Goal: Understand process/instructions: Learn how to perform a task or action

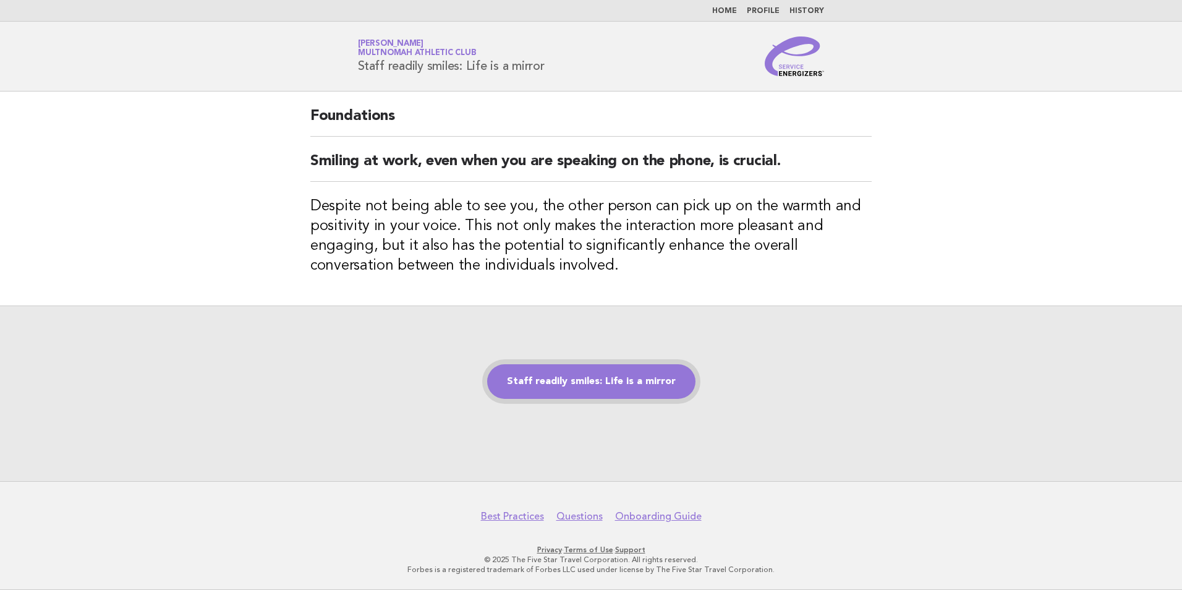
click at [673, 383] on link "Staff readily smiles: Life is a mirror" at bounding box center [591, 381] width 208 height 35
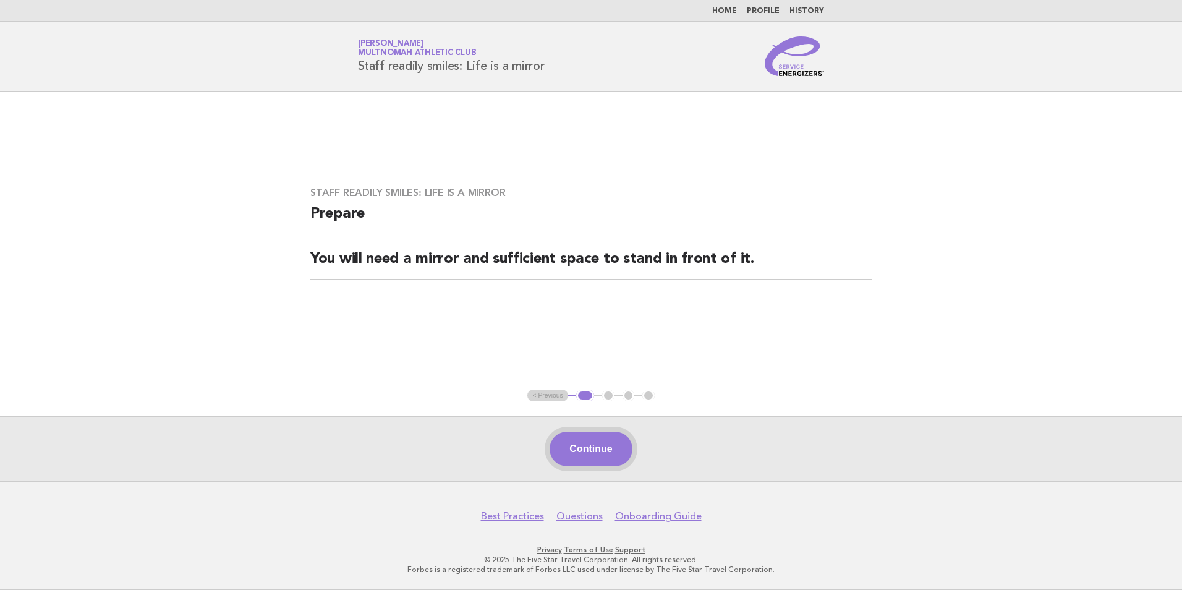
click at [629, 335] on button "Continue" at bounding box center [590, 448] width 82 height 35
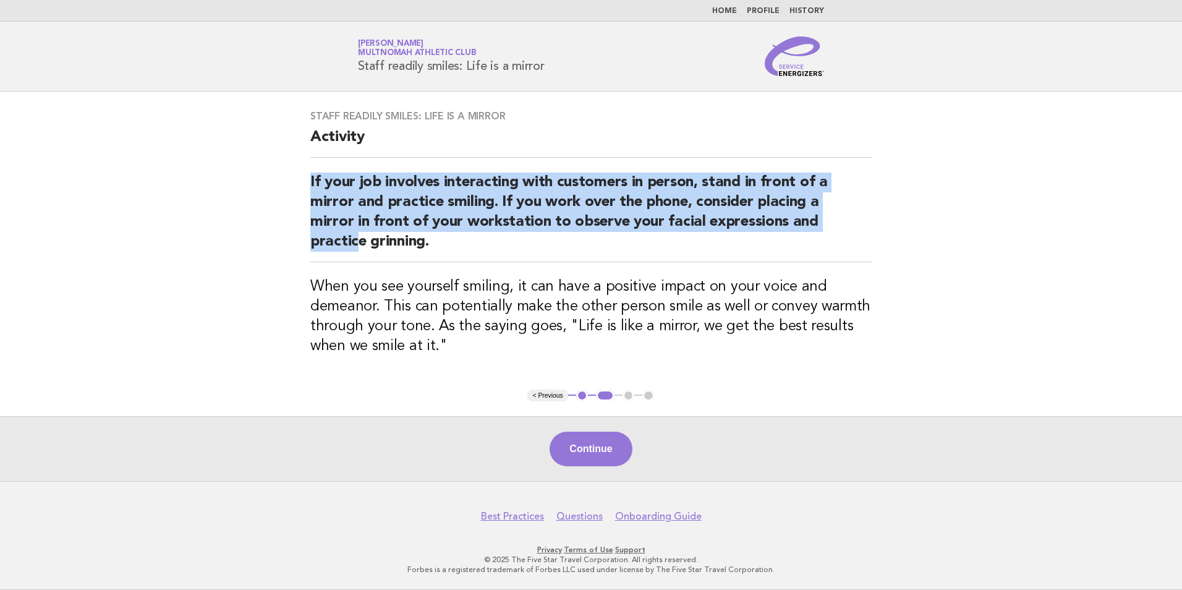
drag, startPoint x: 390, startPoint y: 140, endPoint x: 358, endPoint y: 236, distance: 100.9
click at [358, 236] on div "Staff readily smiles: Life is a mirror Activity If your job involves interactin…" at bounding box center [590, 240] width 591 height 290
click at [358, 236] on h2 "If your job involves interacting with customers in person, stand in front of a …" at bounding box center [590, 217] width 561 height 90
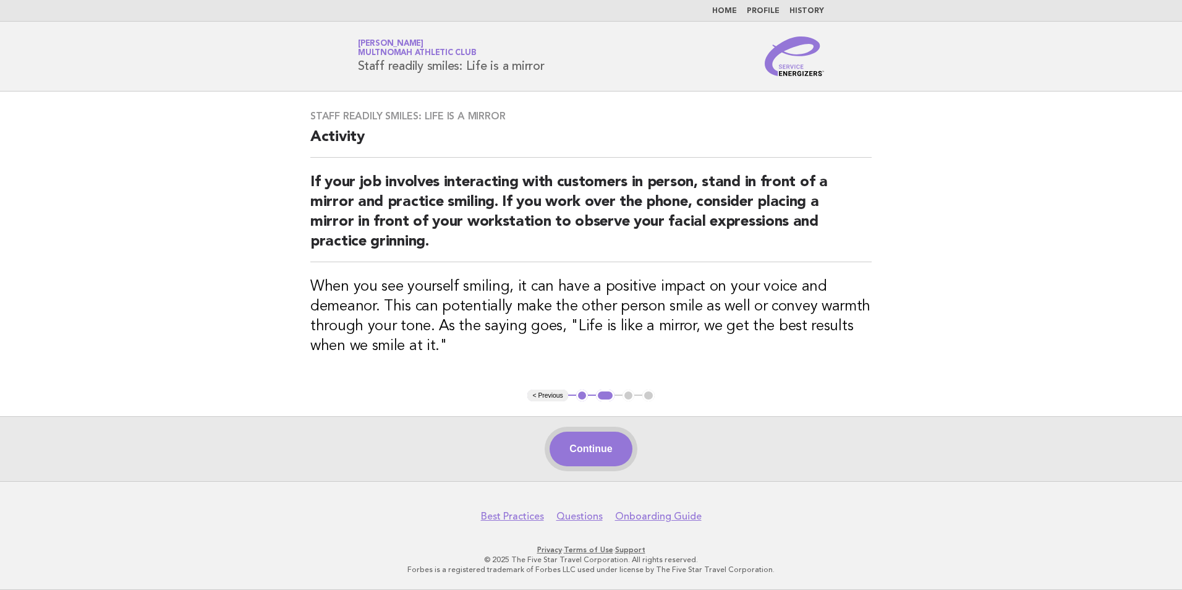
click at [561, 335] on button "Continue" at bounding box center [590, 448] width 82 height 35
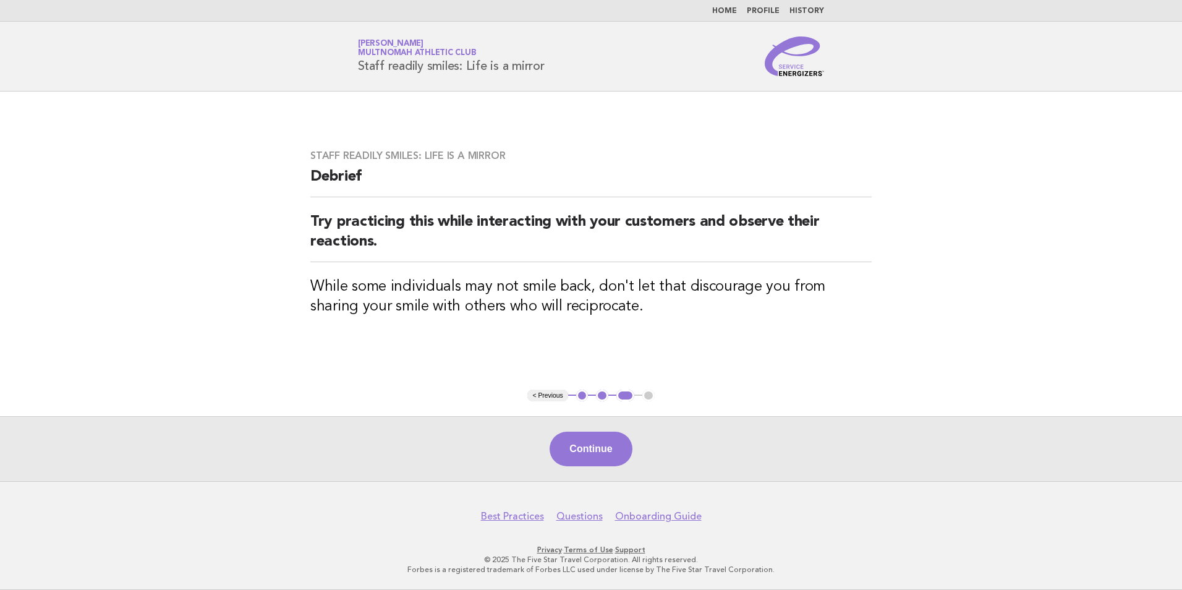
click at [568, 335] on div "Continue" at bounding box center [591, 448] width 1182 height 65
click at [568, 335] on button "Continue" at bounding box center [590, 448] width 82 height 35
